Goal: Find specific page/section: Find specific page/section

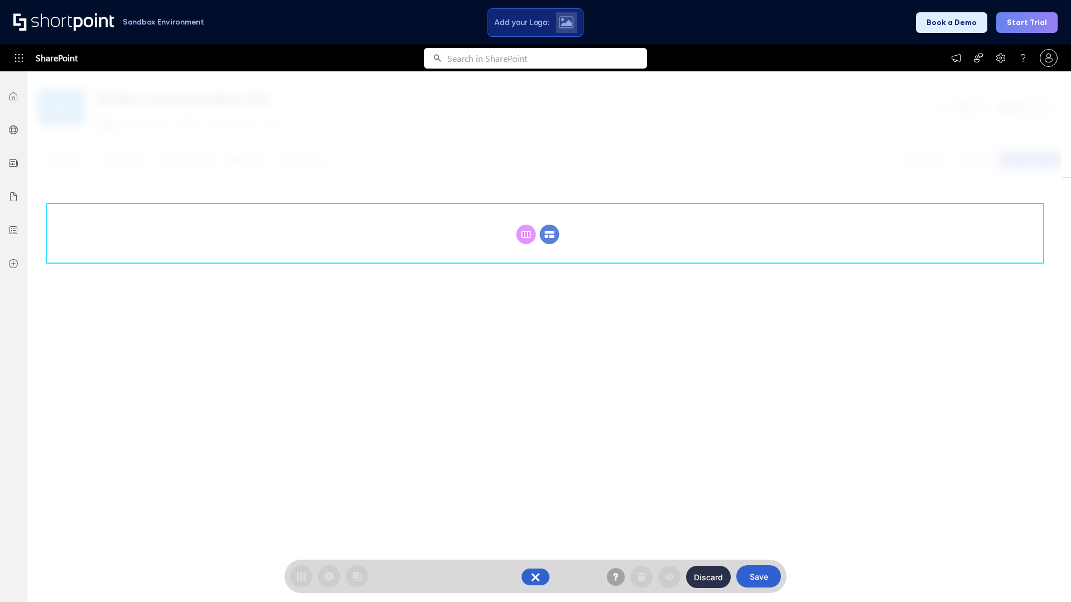
scroll to position [153, 0]
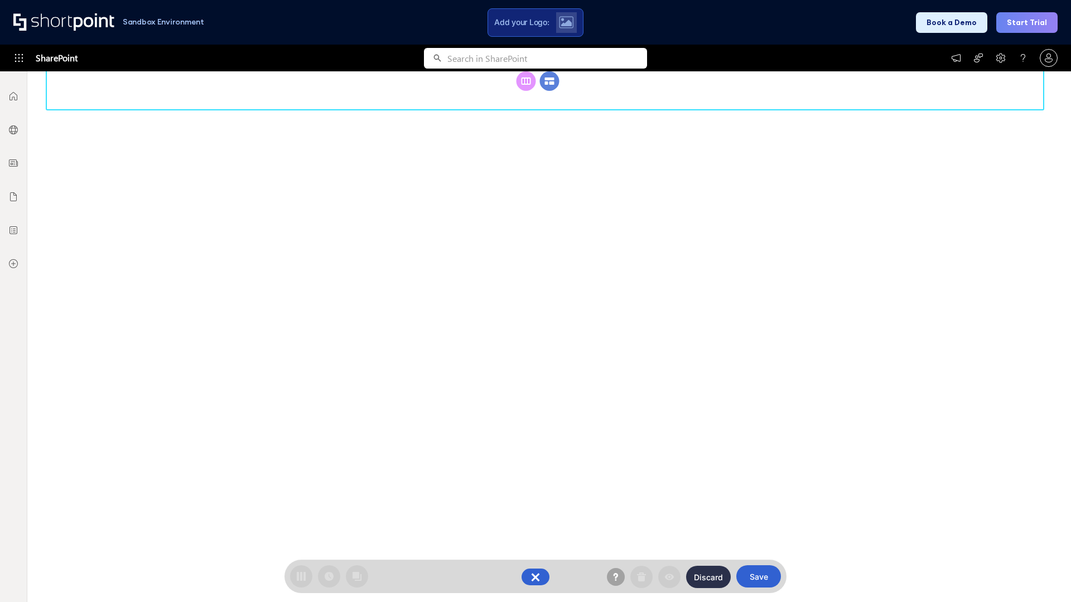
click at [549, 91] on circle at bounding box center [550, 81] width 20 height 20
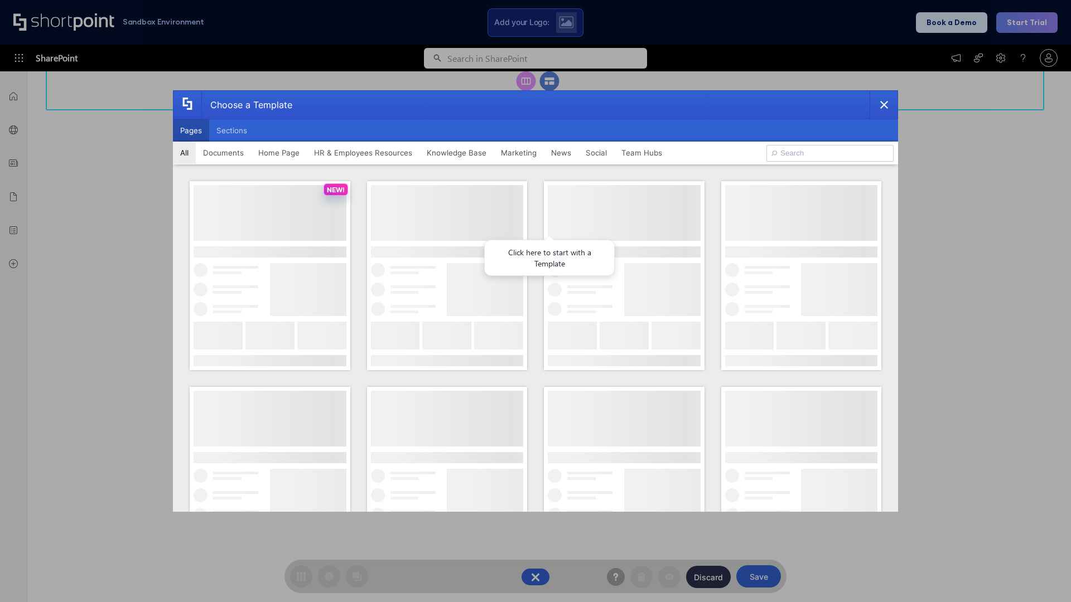
scroll to position [0, 0]
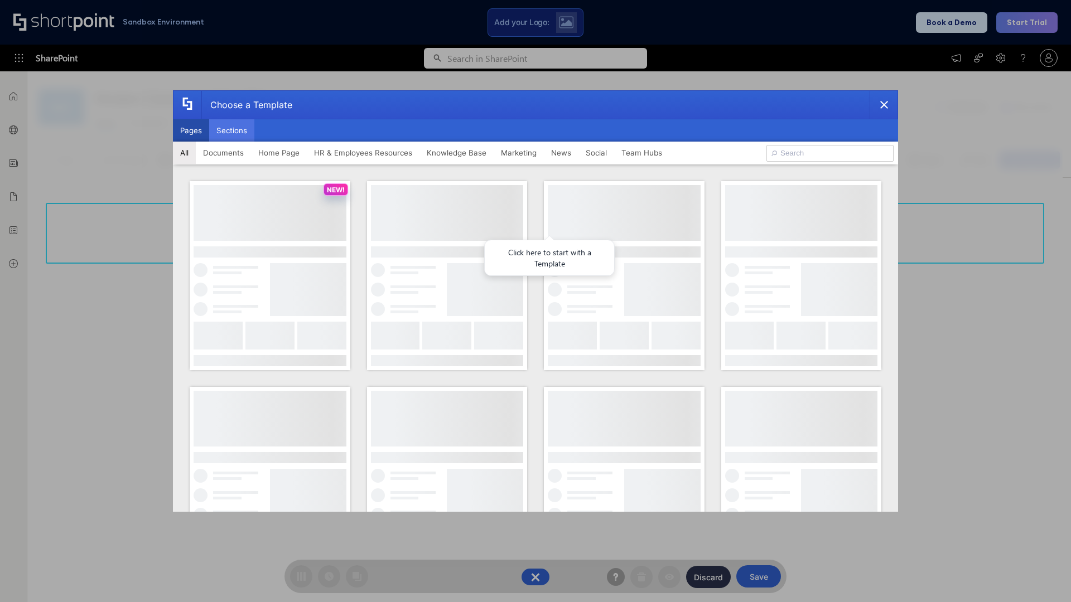
click at [231, 130] on button "Sections" at bounding box center [231, 130] width 45 height 22
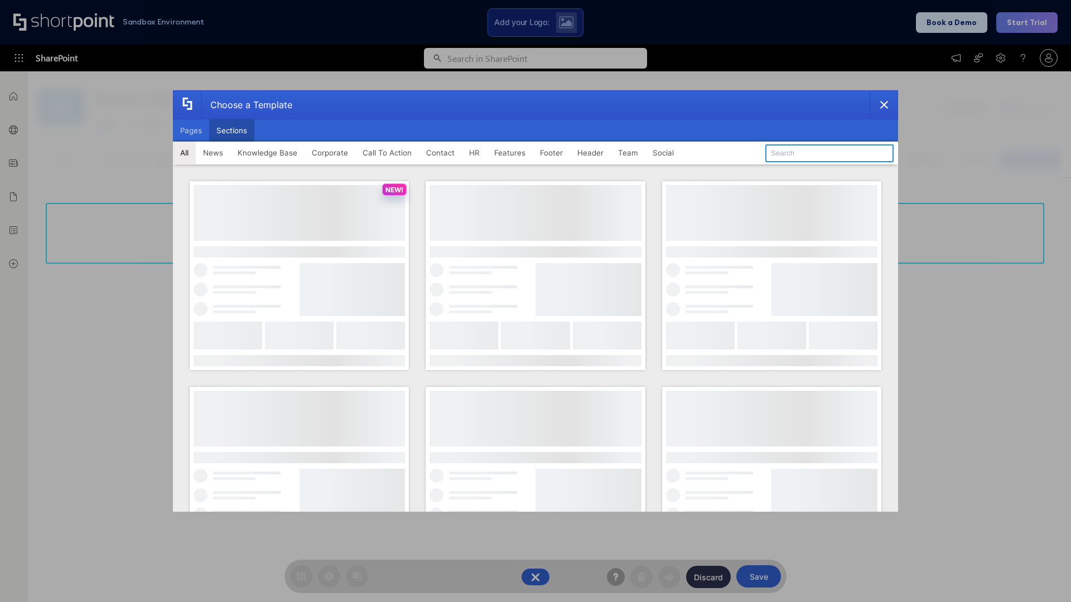
type input "Quick Links"
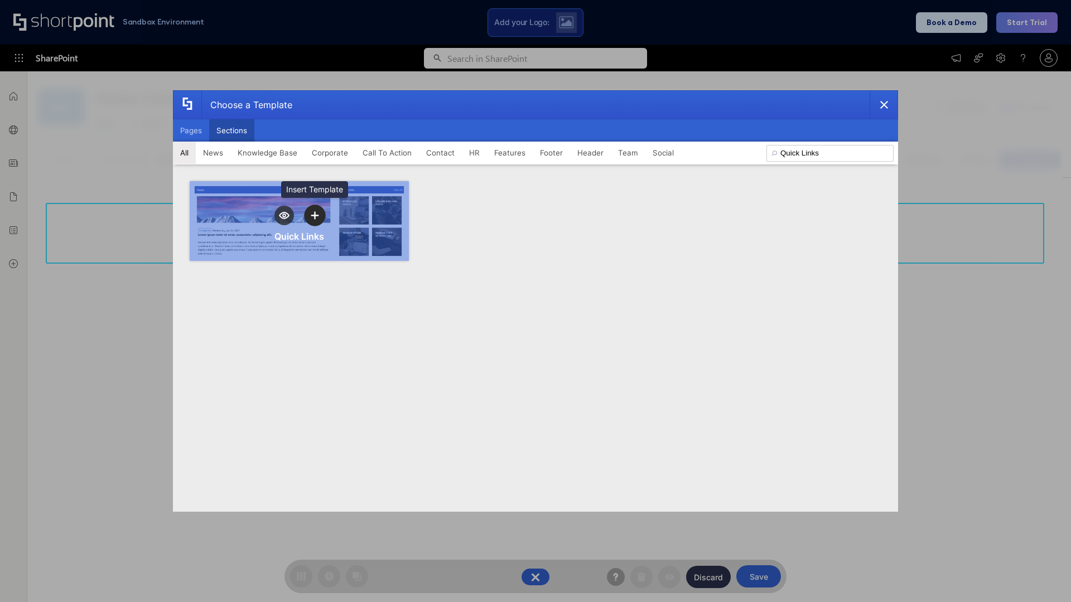
click at [314, 215] on icon "template selector" at bounding box center [315, 215] width 8 height 8
